Goal: Information Seeking & Learning: Learn about a topic

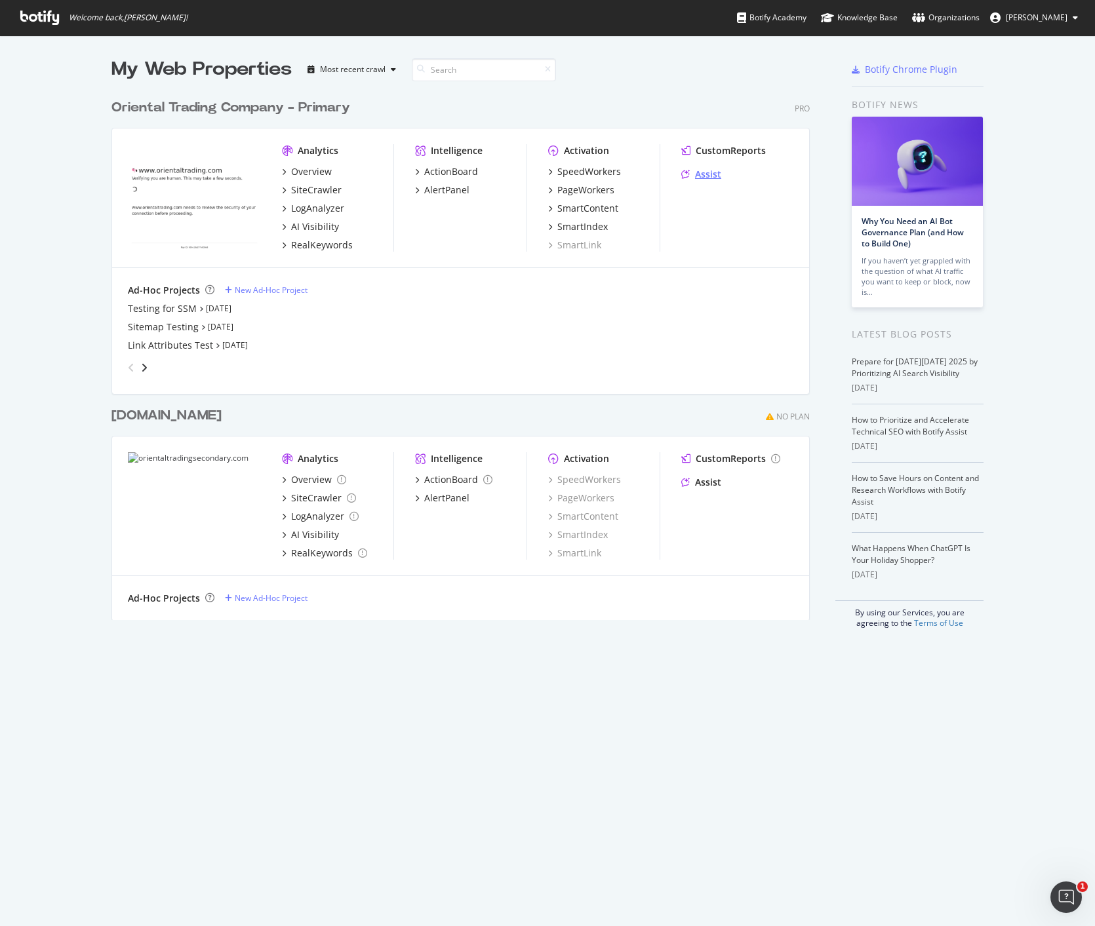
click at [713, 177] on div "Assist" at bounding box center [708, 174] width 26 height 13
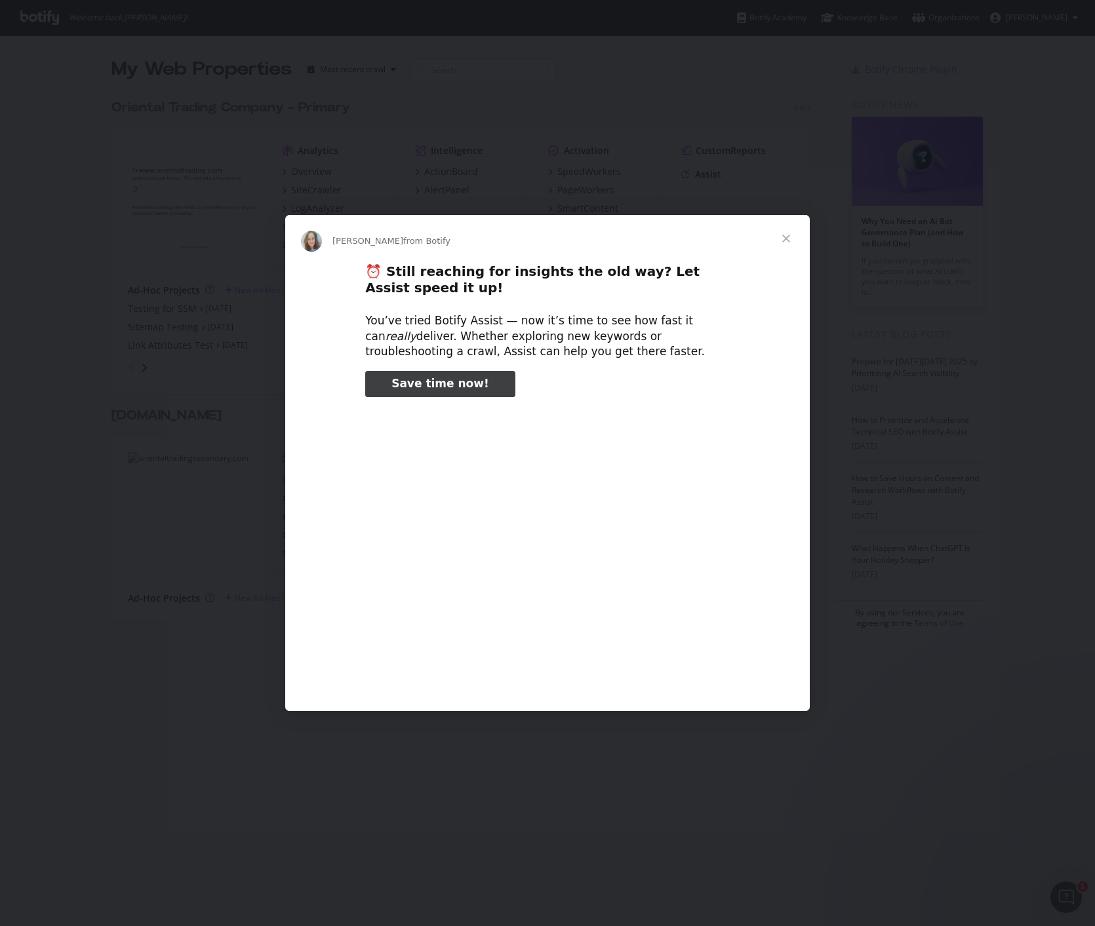
type input "185585"
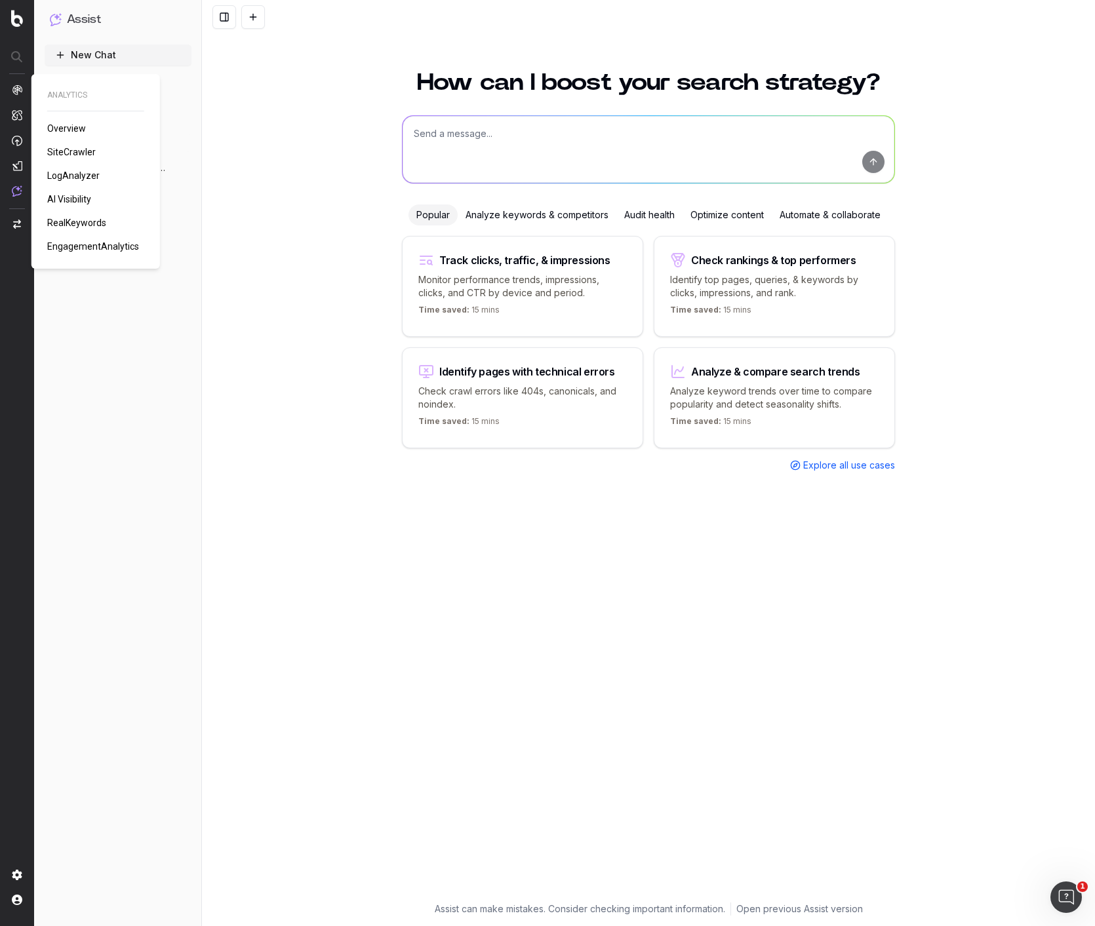
click at [69, 195] on span "AI Visibility" at bounding box center [69, 199] width 44 height 10
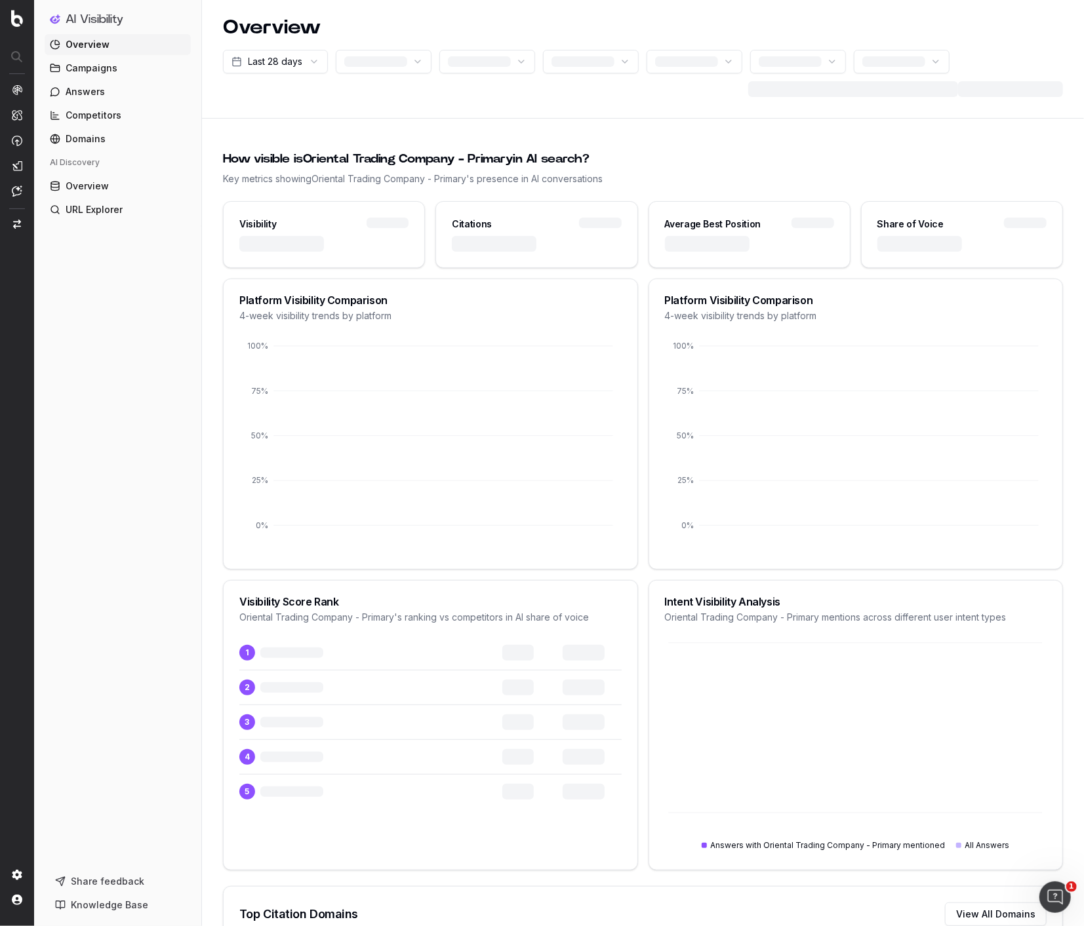
scroll to position [29, 0]
